Goal: Information Seeking & Learning: Learn about a topic

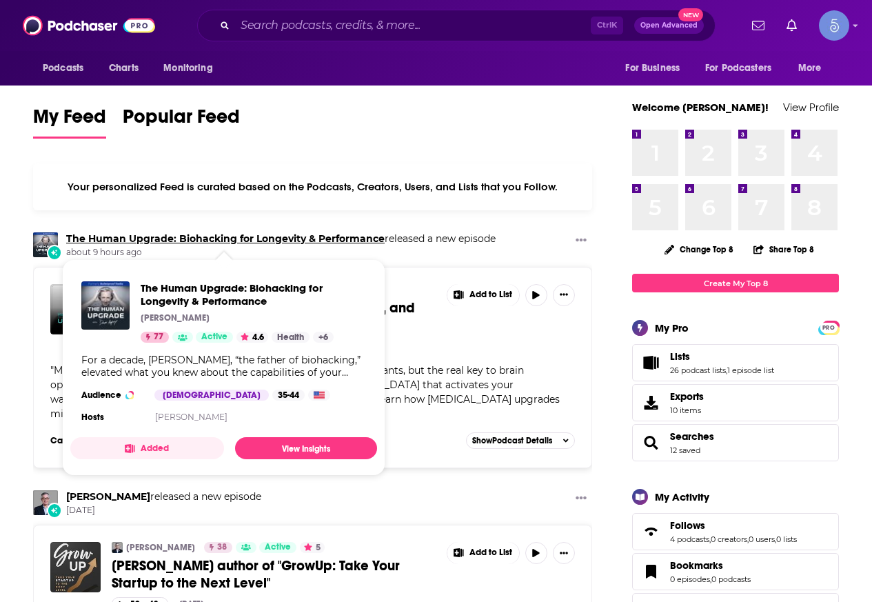
click at [152, 238] on link "The Human Upgrade: Biohacking for Longevity & Performance" at bounding box center [225, 238] width 318 height 12
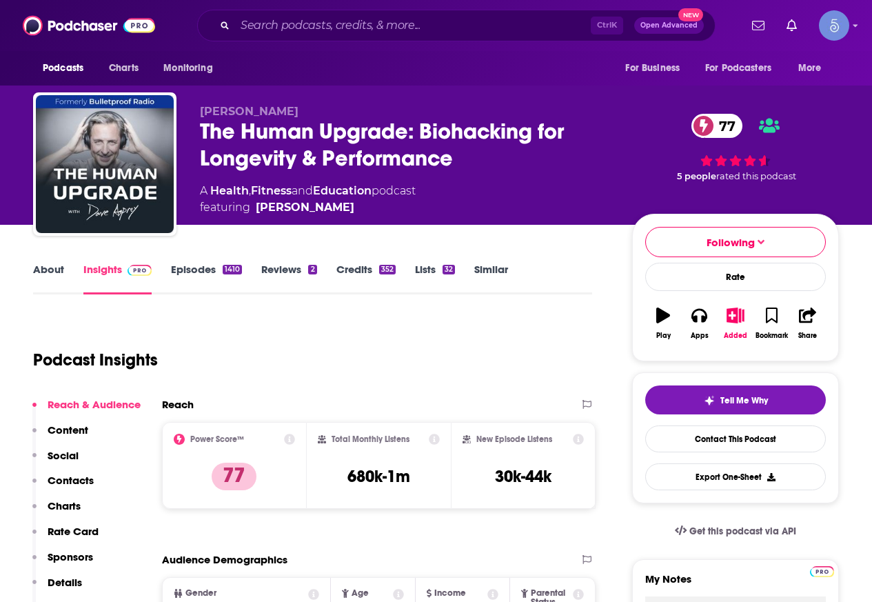
click at [190, 267] on link "Episodes 1410" at bounding box center [206, 279] width 71 height 32
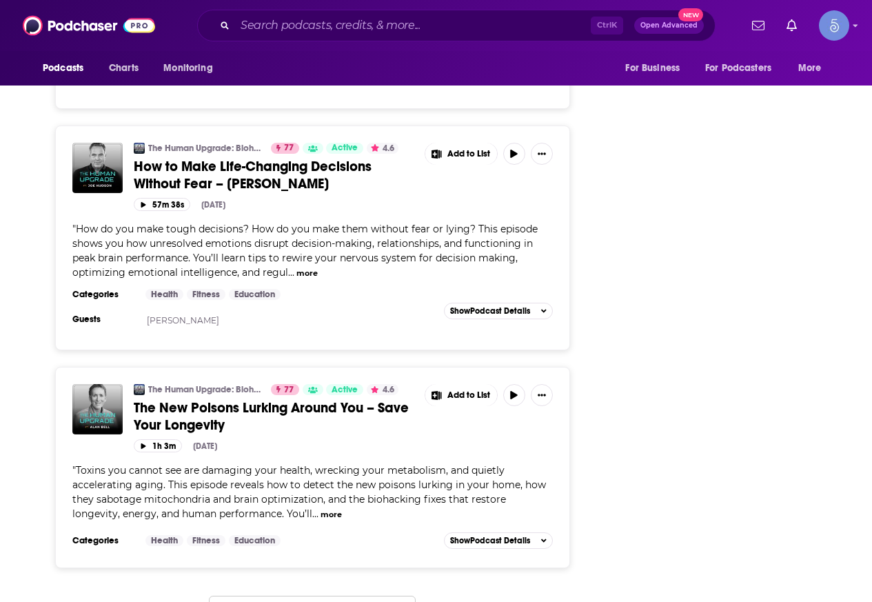
scroll to position [5515, 0]
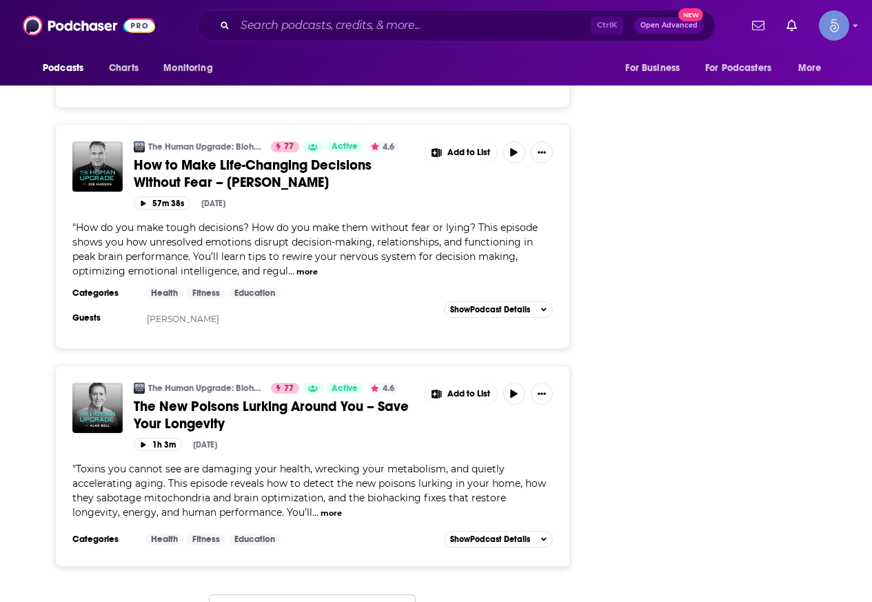
click at [311, 594] on button "Load More ..." at bounding box center [312, 612] width 207 height 37
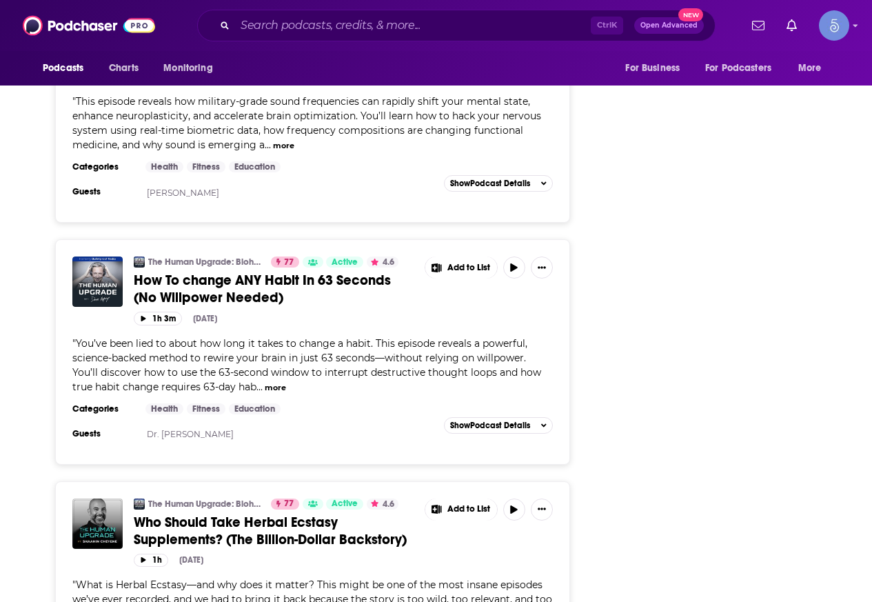
scroll to position [7100, 0]
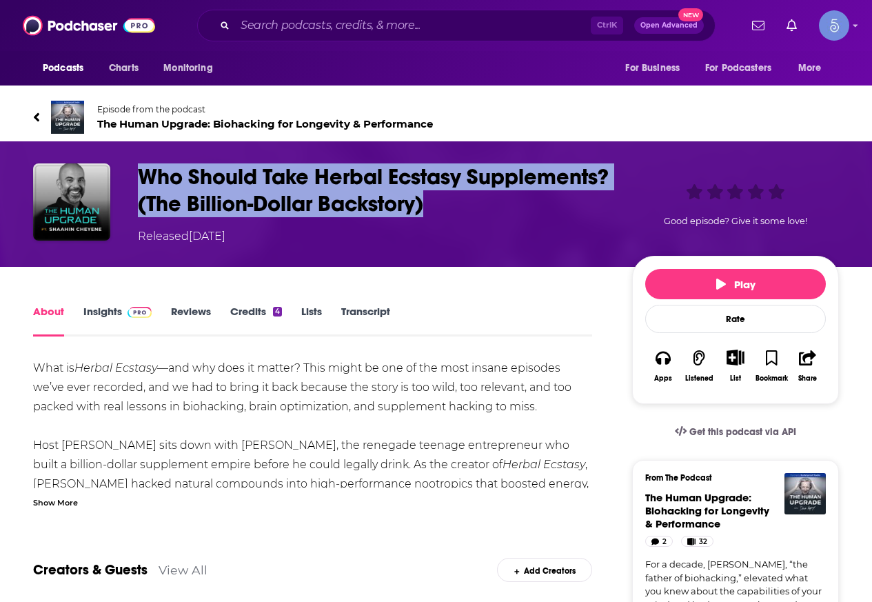
drag, startPoint x: 586, startPoint y: 201, endPoint x: 139, endPoint y: 176, distance: 447.3
click at [139, 176] on h1 "Who Should Take Herbal Ecstasy Supplements? (The Billion-Dollar Backstory)" at bounding box center [374, 190] width 472 height 54
copy h1 "Who Should Take Herbal Ecstasy Supplements? (The Billion-Dollar Backstory)"
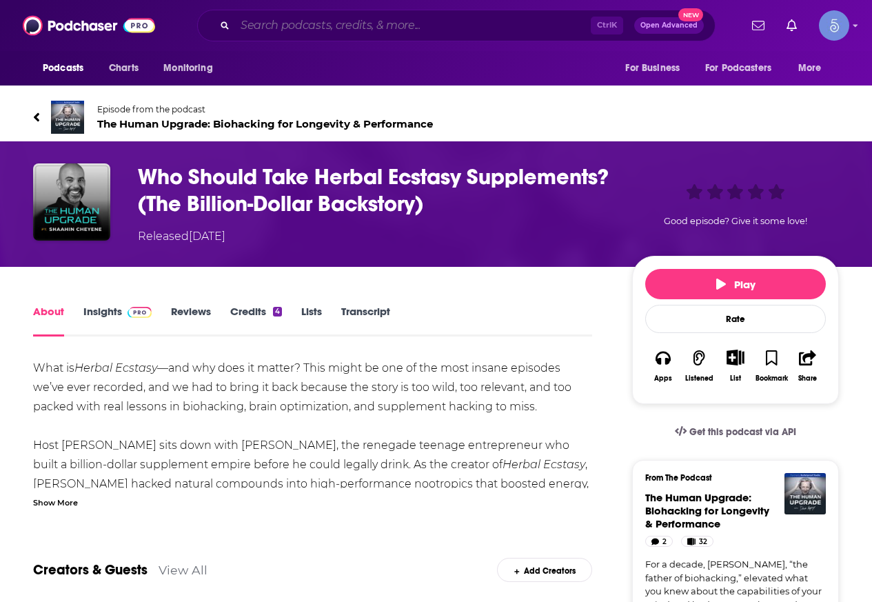
click at [309, 30] on input "Search podcasts, credits, & more..." at bounding box center [413, 25] width 356 height 22
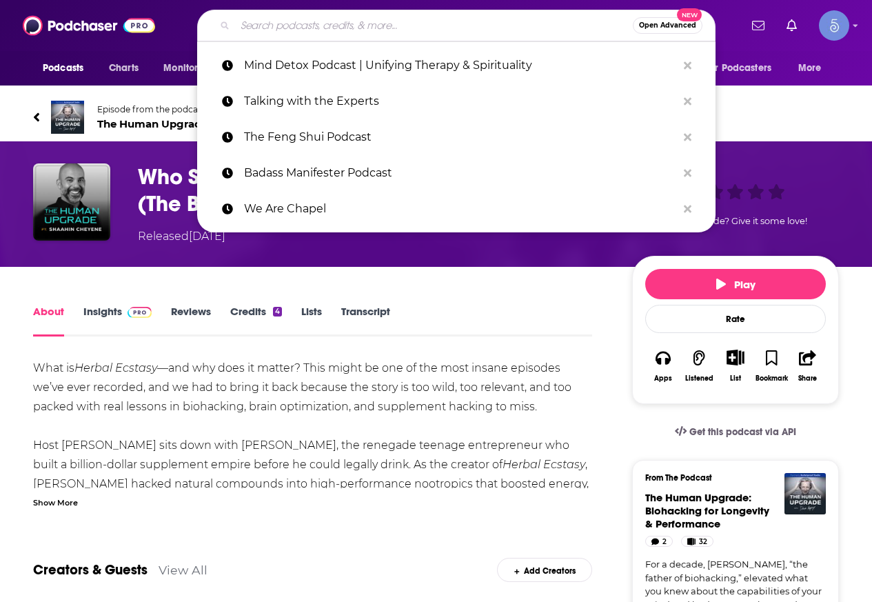
paste input "Midnight, On Earth w/ [PERSON_NAME]"
type input "Midnight, On Earth w/ [PERSON_NAME]"
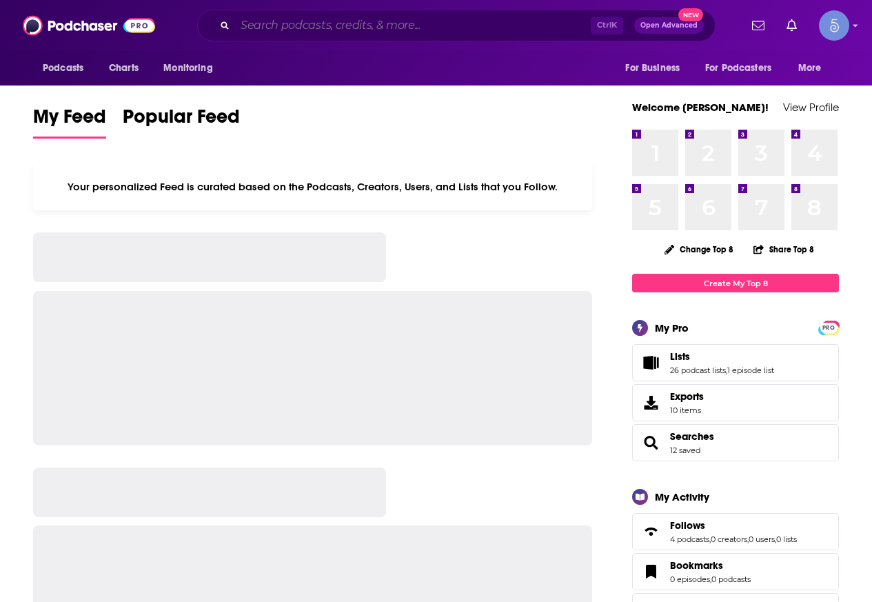
click at [410, 19] on input "Search podcasts, credits, & more..." at bounding box center [413, 25] width 356 height 22
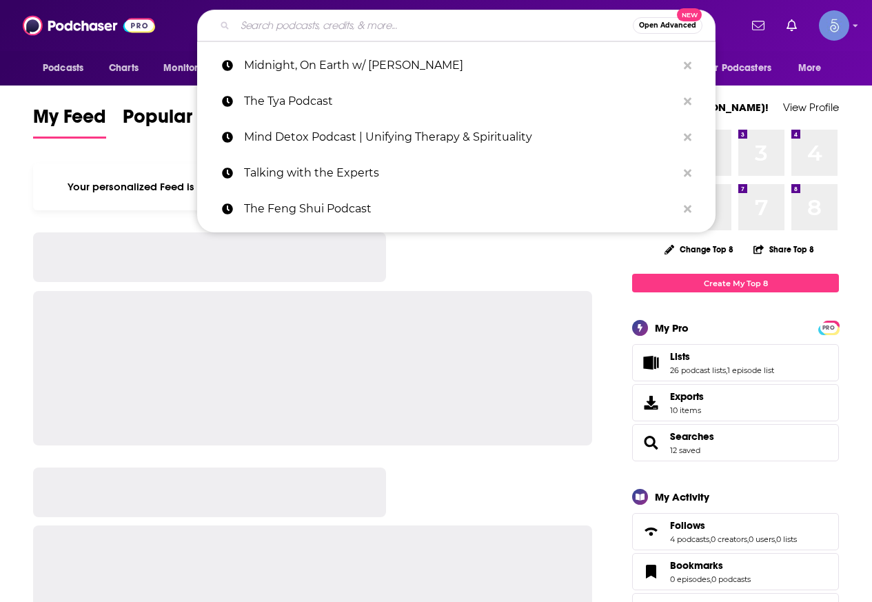
paste input "Midnight, On Earth"
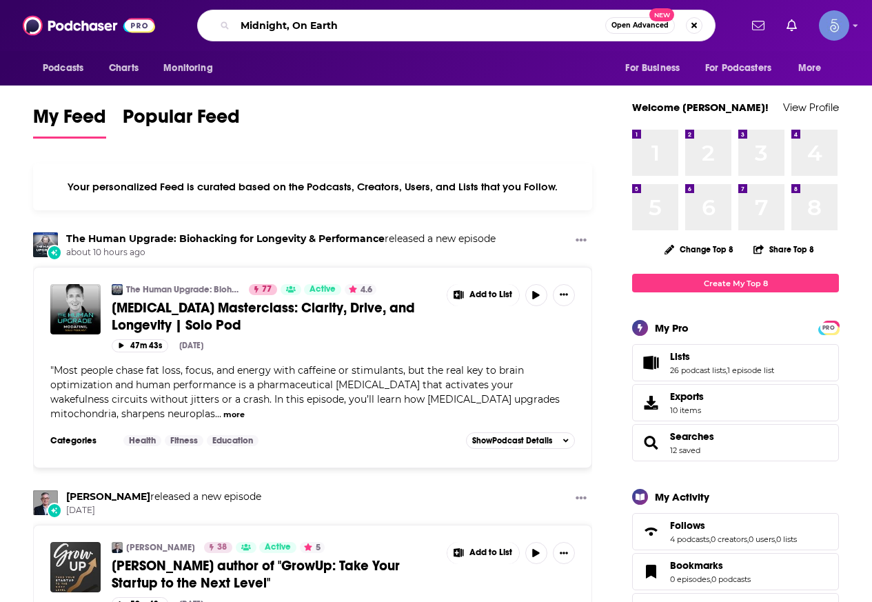
type input "Midnight, On Earth"
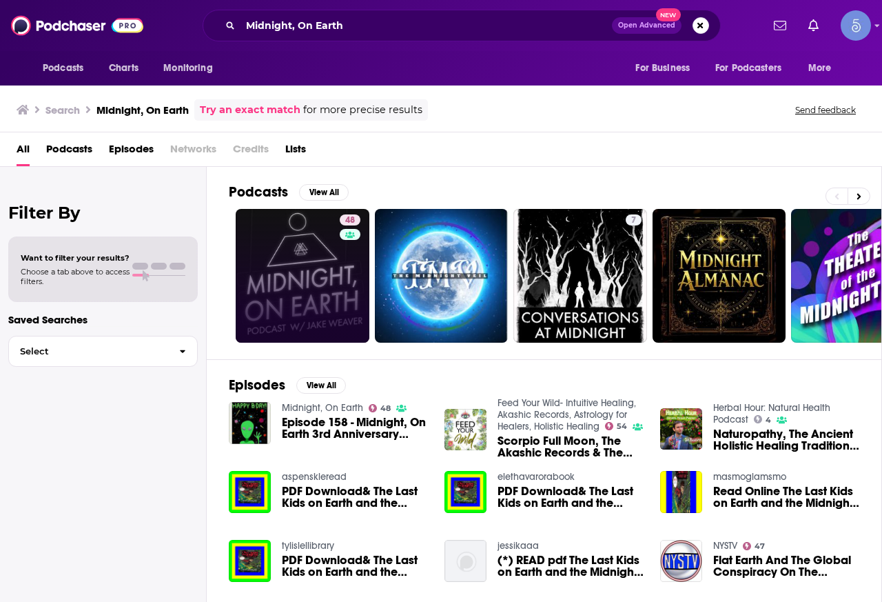
click at [307, 277] on link "48" at bounding box center [303, 276] width 134 height 134
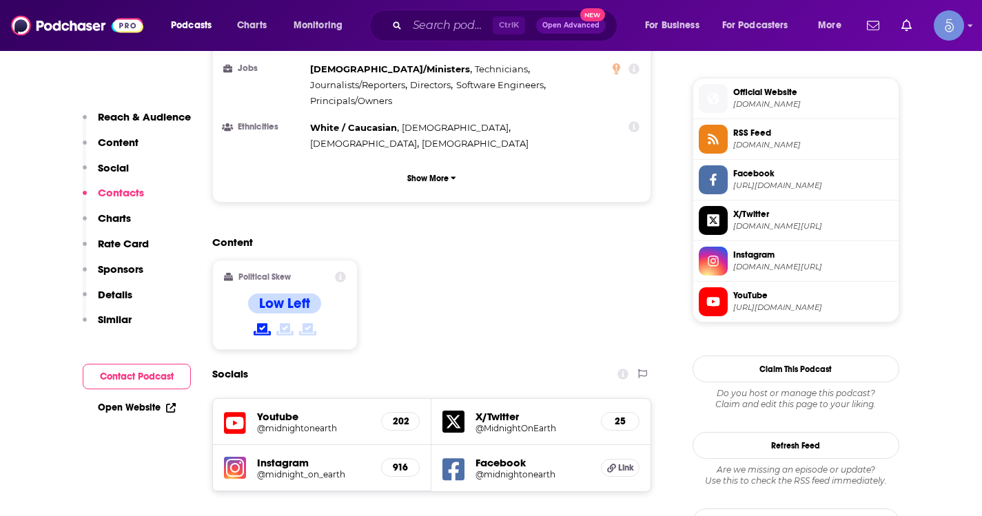
scroll to position [1310, 0]
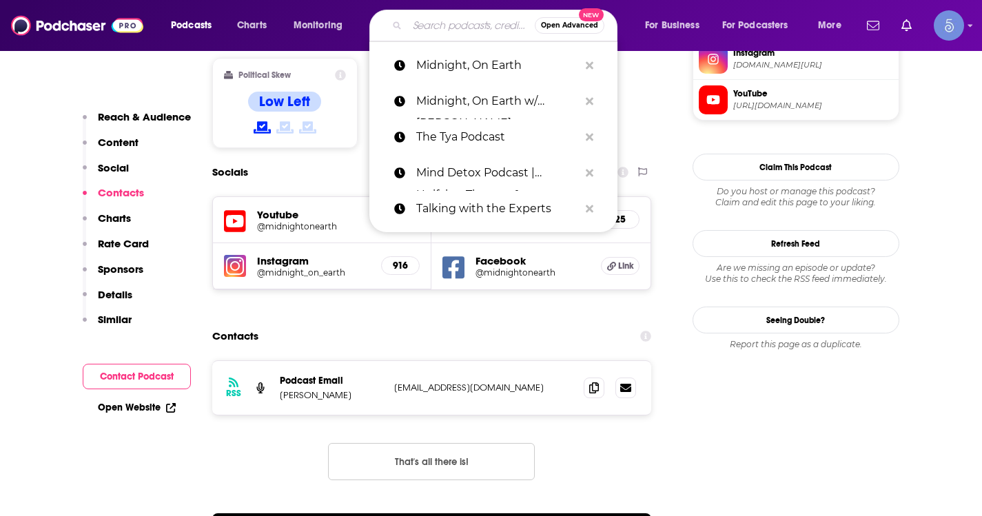
click at [433, 17] on input "Search podcasts, credits, & more..." at bounding box center [471, 25] width 128 height 22
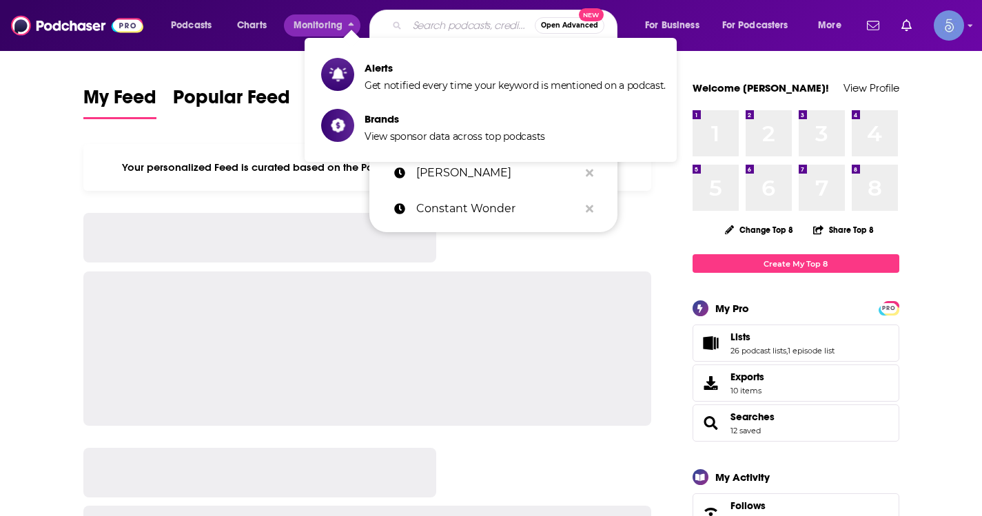
click at [451, 14] on input "Search podcasts, credits, & more..." at bounding box center [471, 25] width 128 height 22
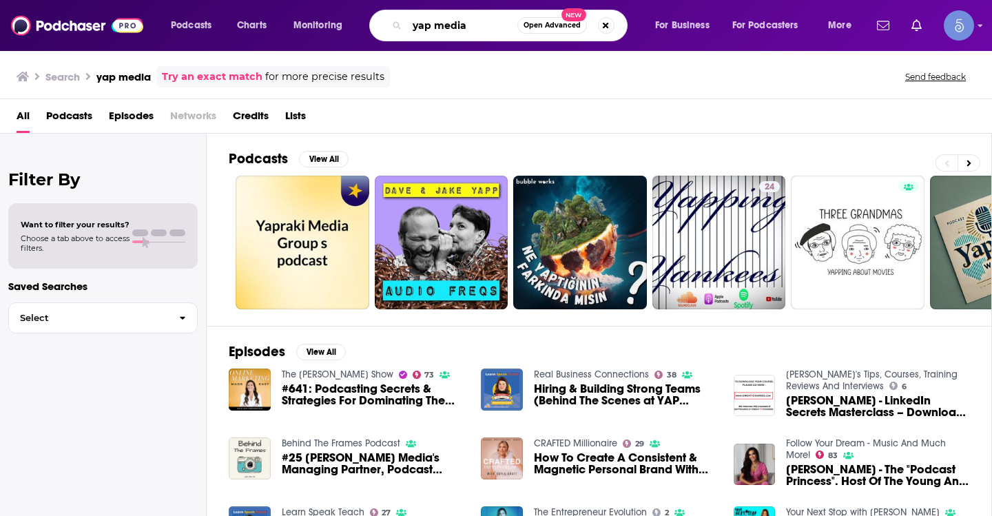
drag, startPoint x: 488, startPoint y: 23, endPoint x: 290, endPoint y: 39, distance: 198.4
click at [290, 39] on div "Podcasts Charts Monitoring yap media Open Advanced New For Business For Podcast…" at bounding box center [513, 26] width 704 height 32
type input "financial feminist"
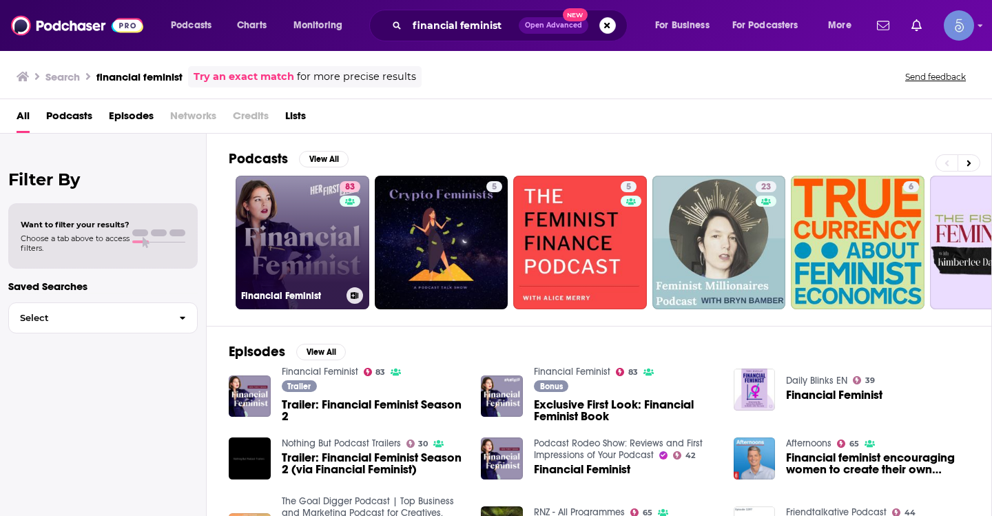
click at [301, 253] on link "83 Financial Feminist" at bounding box center [303, 243] width 134 height 134
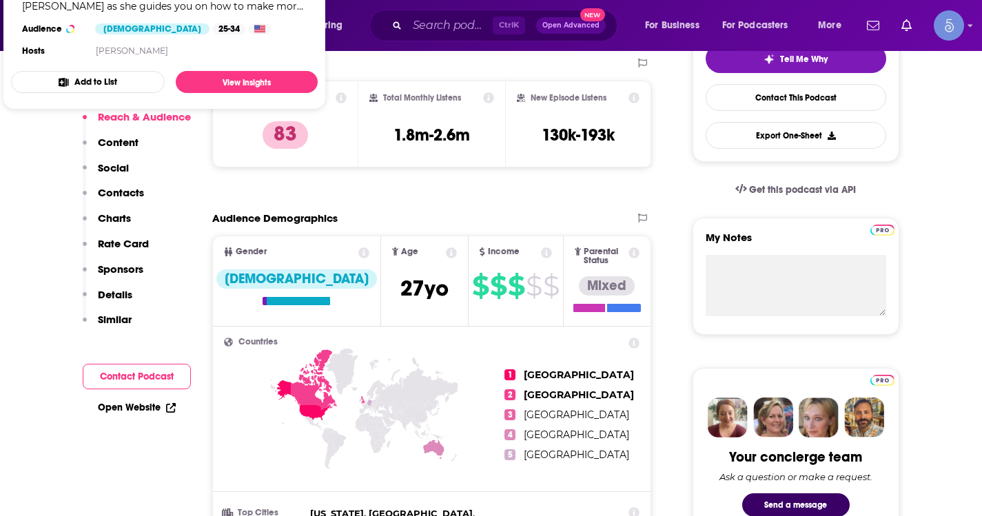
scroll to position [345, 0]
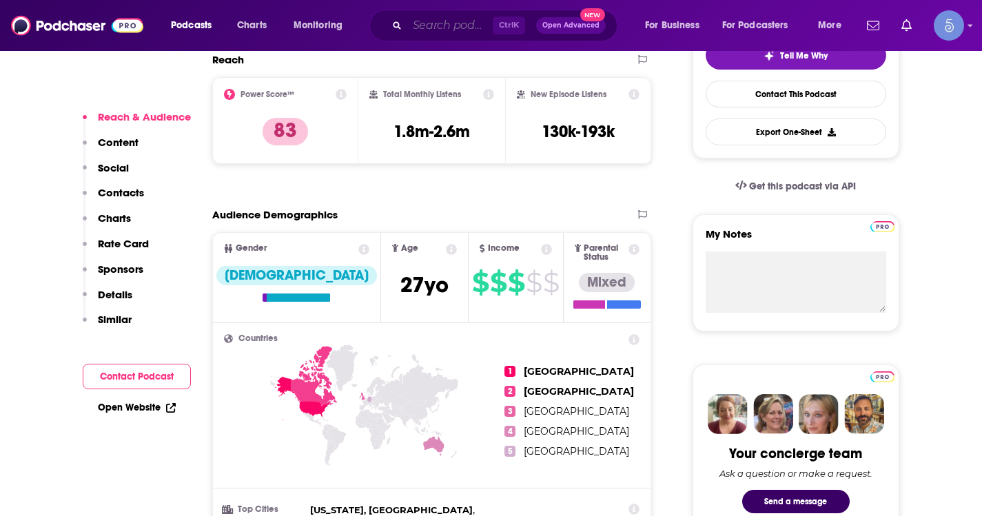
click at [422, 26] on input "Search podcasts, credits, & more..." at bounding box center [449, 25] width 85 height 22
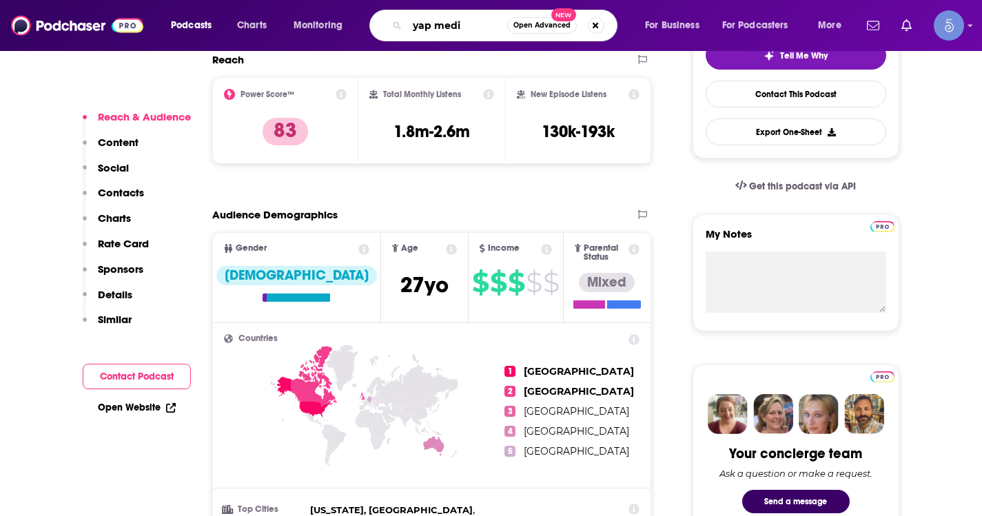
type input "yap media"
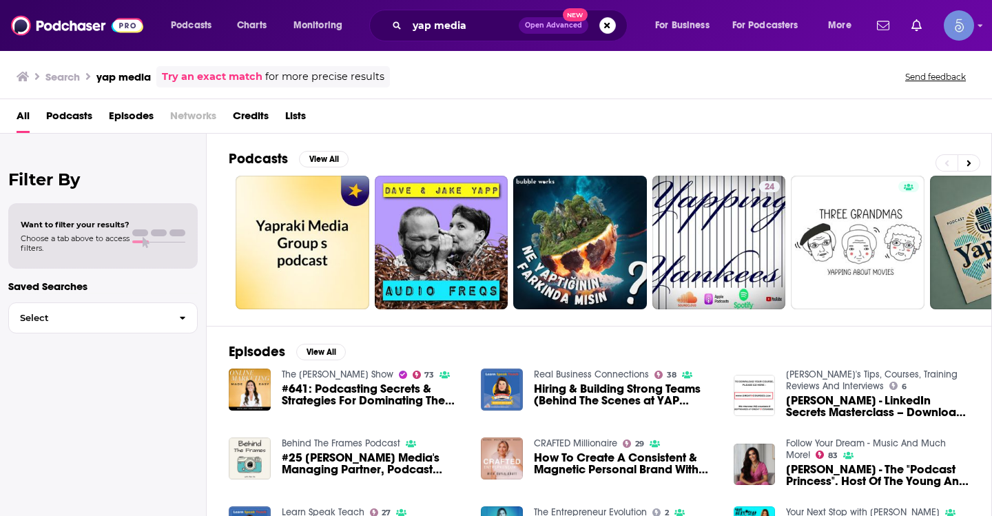
click at [211, 69] on link "Try an exact match" at bounding box center [212, 77] width 101 height 16
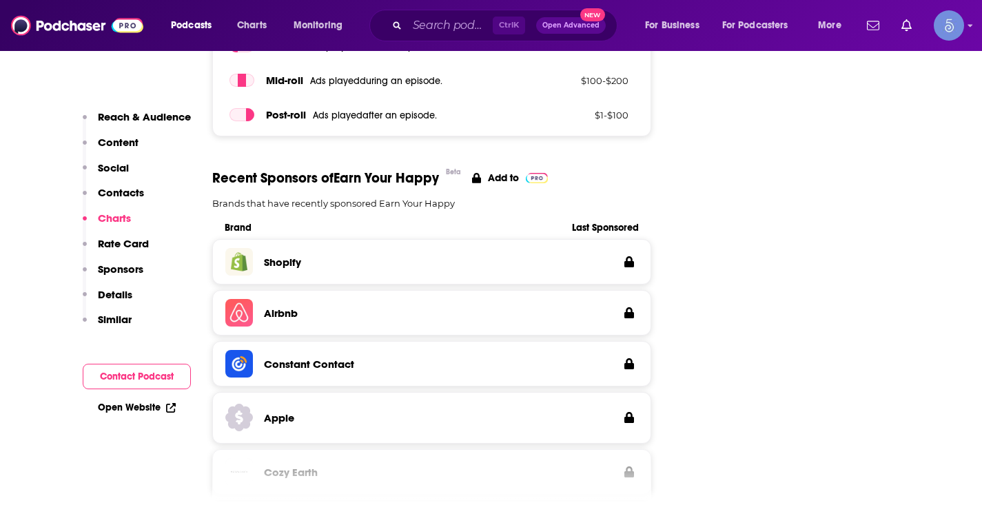
scroll to position [2343, 0]
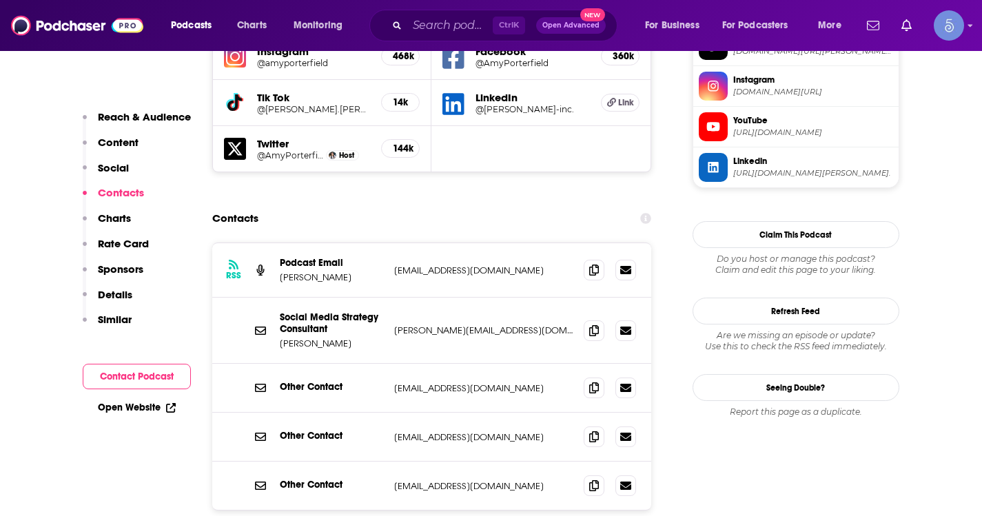
scroll to position [1516, 0]
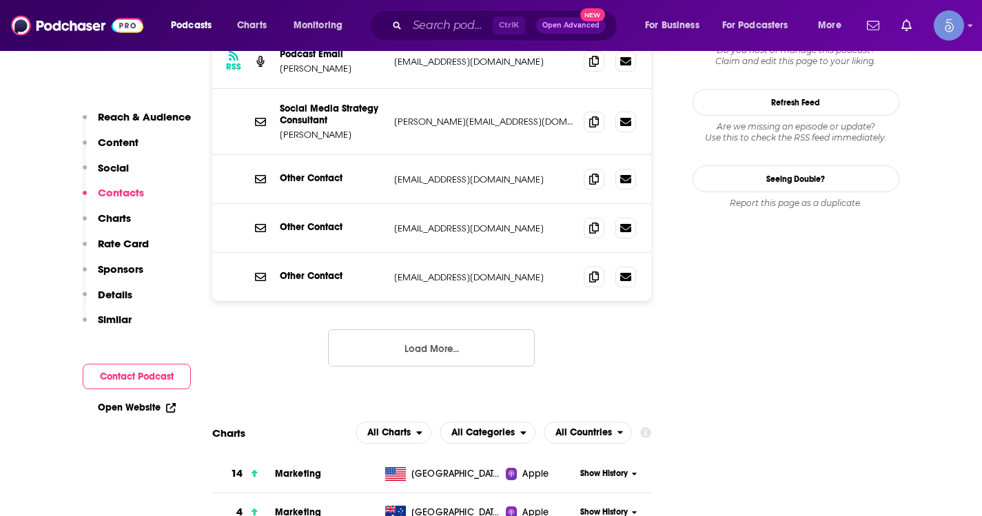
click at [402, 329] on button "Load More..." at bounding box center [431, 347] width 207 height 37
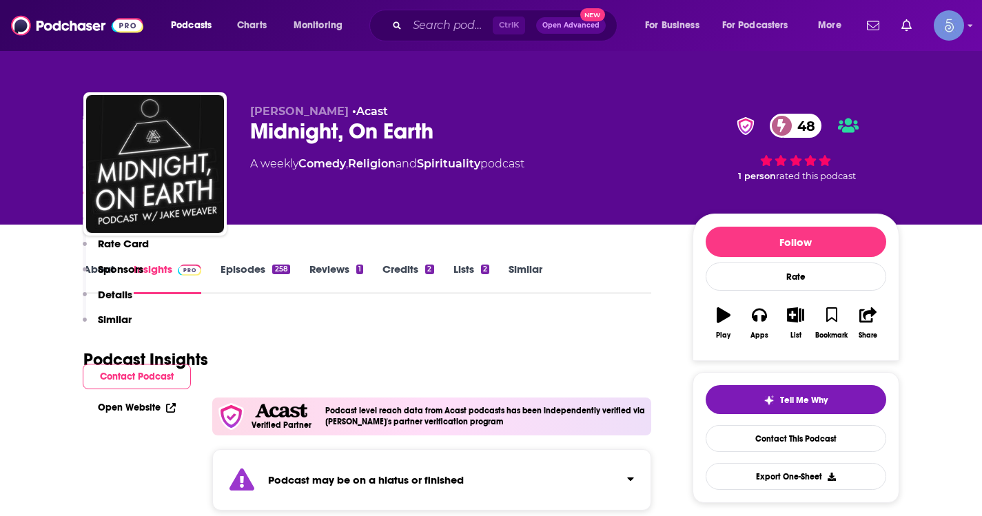
scroll to position [1310, 0]
